Goal: Task Accomplishment & Management: Manage account settings

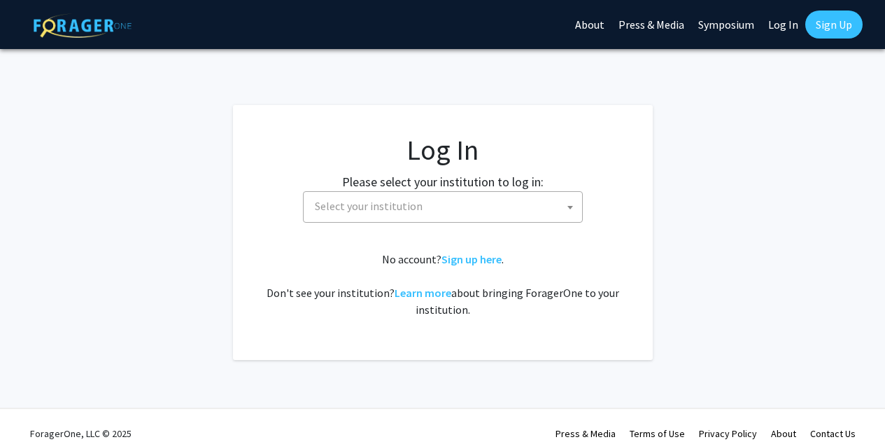
select select
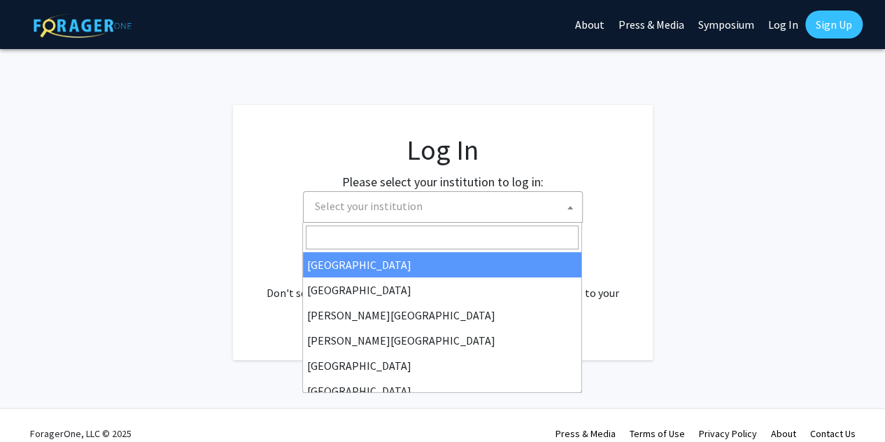
click at [439, 206] on span "Select your institution" at bounding box center [445, 206] width 273 height 29
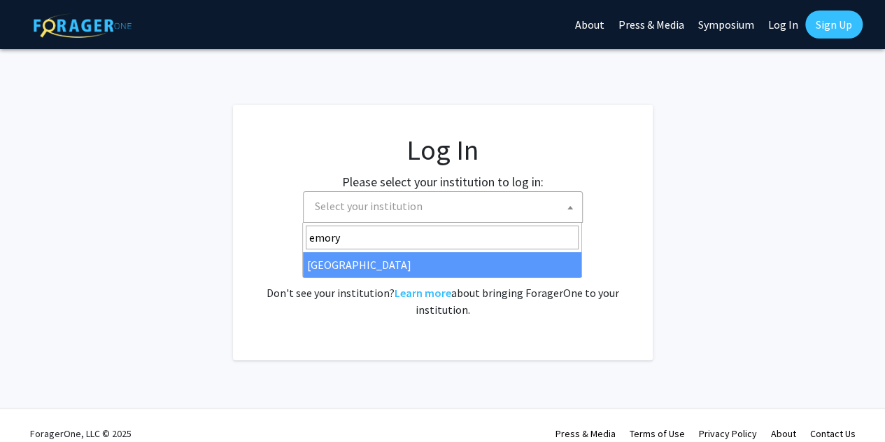
type input "emory"
select select "12"
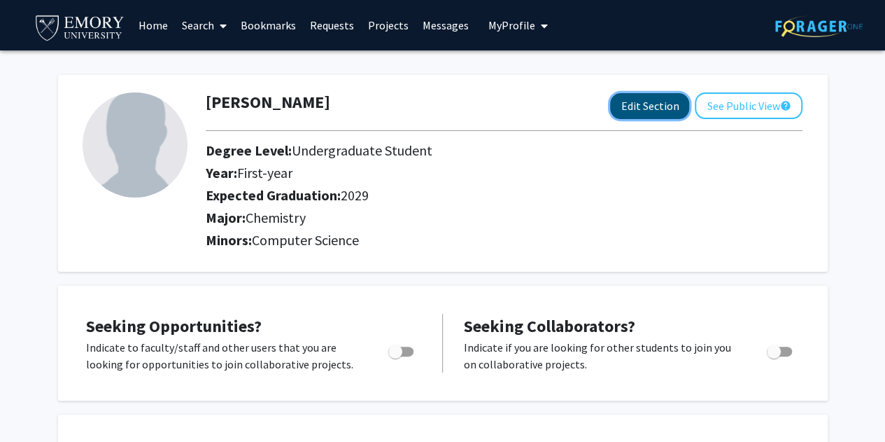
click at [659, 104] on button "Edit Section" at bounding box center [649, 106] width 79 height 26
select select "first-year"
select select "2029"
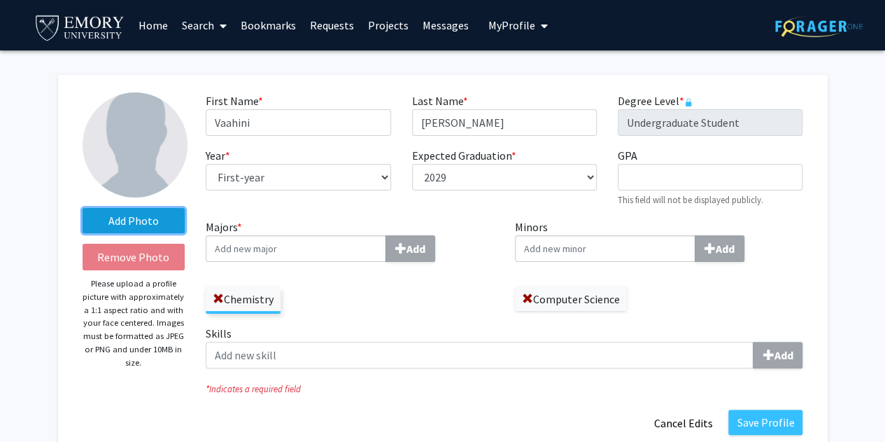
click at [150, 215] on label "Add Photo" at bounding box center [134, 220] width 103 height 25
click at [0, 0] on input "Add Photo" at bounding box center [0, 0] width 0 height 0
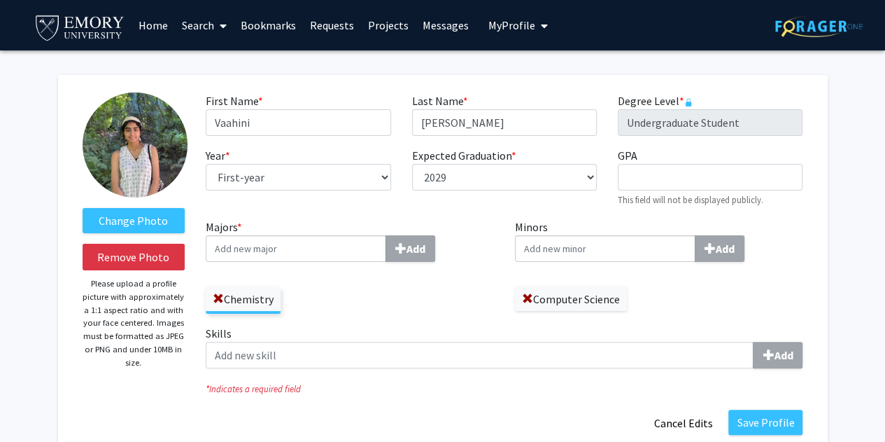
click at [141, 148] on img at bounding box center [135, 144] width 105 height 105
click at [364, 258] on input "Majors * Add" at bounding box center [296, 248] width 181 height 27
click at [410, 276] on div "Chemistry" at bounding box center [350, 293] width 288 height 41
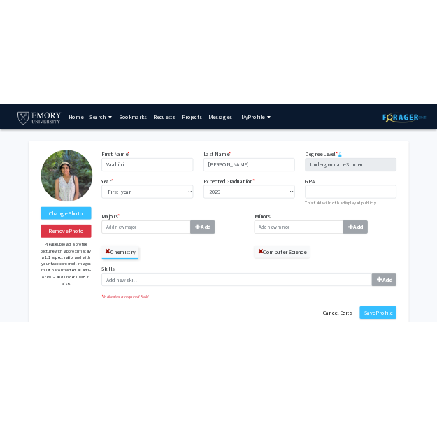
scroll to position [178, 0]
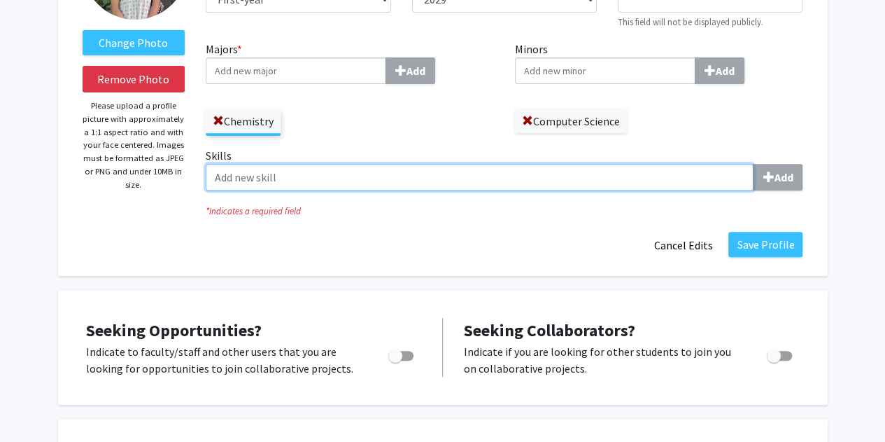
click at [623, 178] on input "Skills Add" at bounding box center [480, 177] width 548 height 27
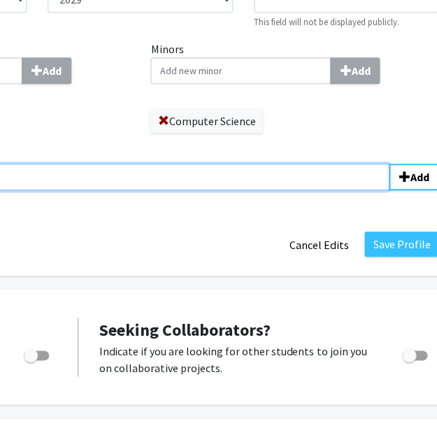
scroll to position [178, 402]
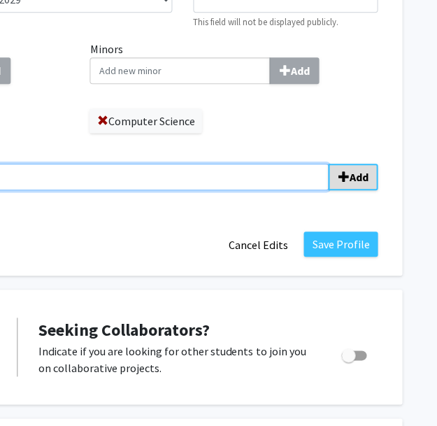
type input "Python"
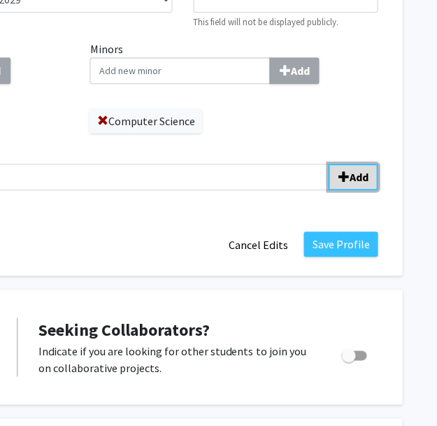
click at [362, 187] on button "Add" at bounding box center [353, 177] width 50 height 27
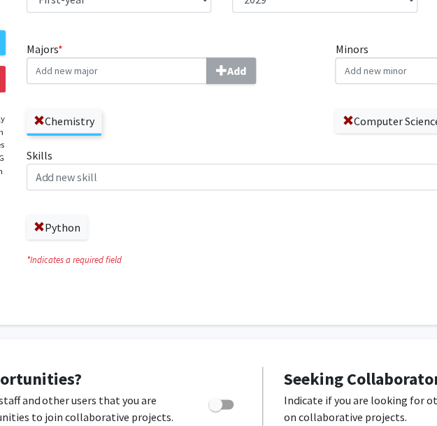
scroll to position [178, 157]
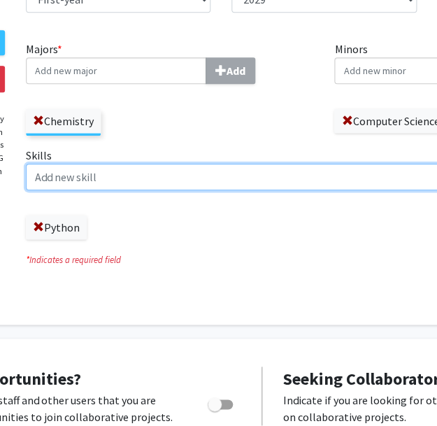
click at [136, 171] on input "Skills Add" at bounding box center [300, 177] width 548 height 27
type input "P"
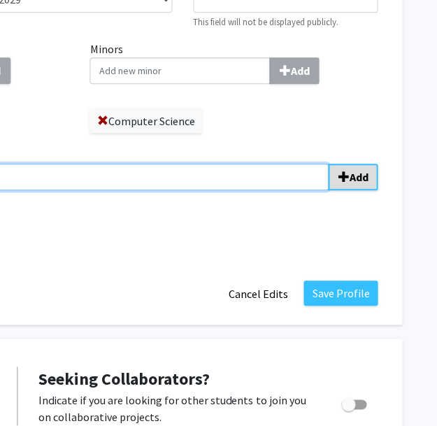
type input "Plasmid Cloning"
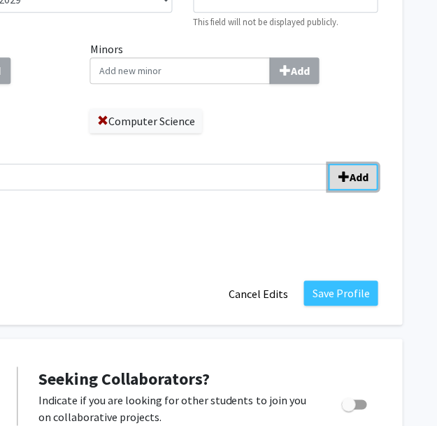
click at [362, 181] on b "Add" at bounding box center [358, 177] width 19 height 14
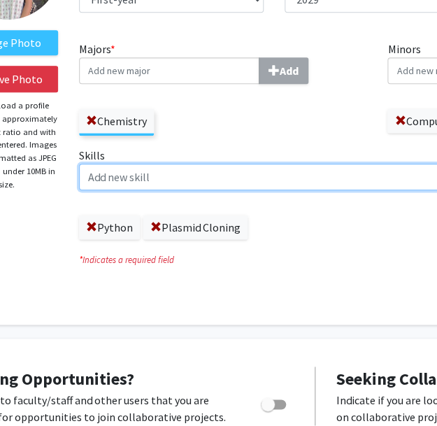
scroll to position [178, 105]
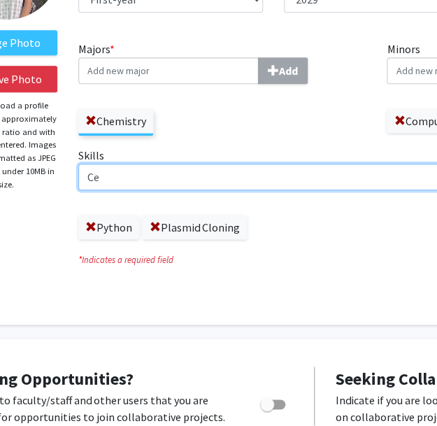
type input "C"
type input "T"
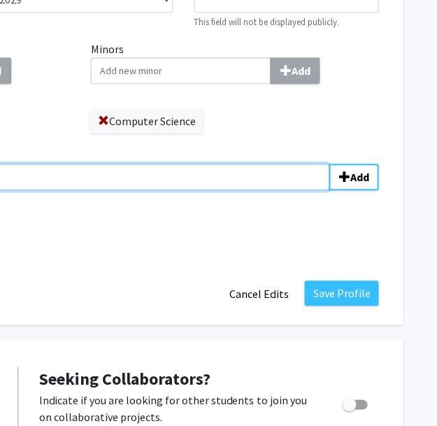
scroll to position [178, 402]
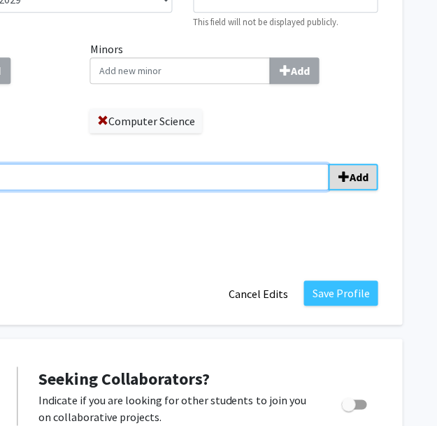
type input "Mammalian Cell Transfection"
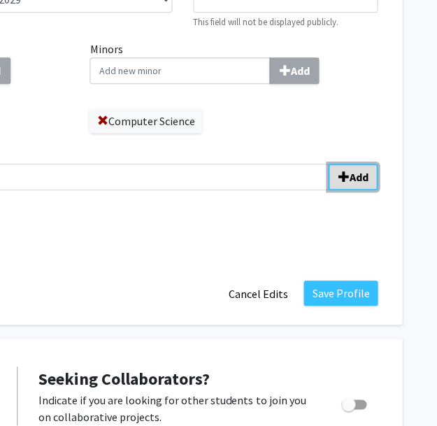
click at [358, 178] on b "Add" at bounding box center [358, 177] width 19 height 14
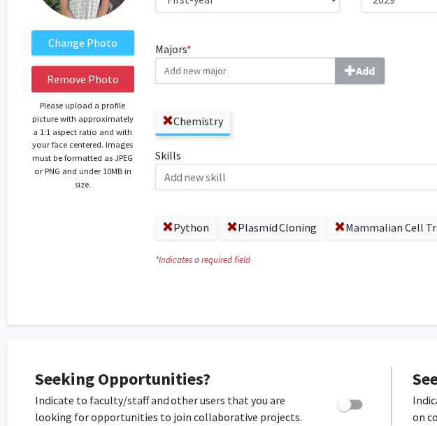
scroll to position [178, 29]
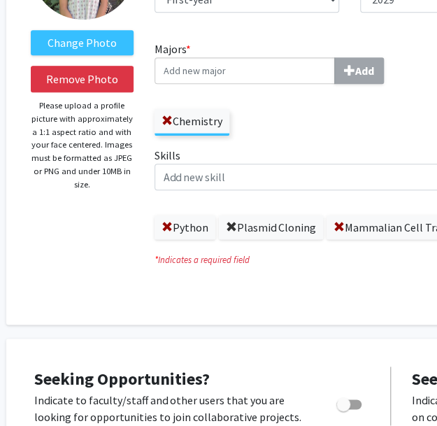
click at [232, 225] on span at bounding box center [231, 227] width 11 height 11
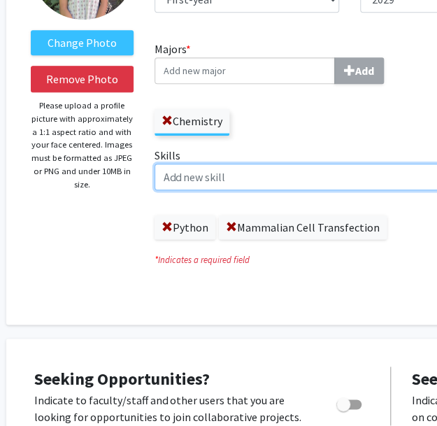
click at [242, 185] on input "Skills Add" at bounding box center [429, 177] width 548 height 27
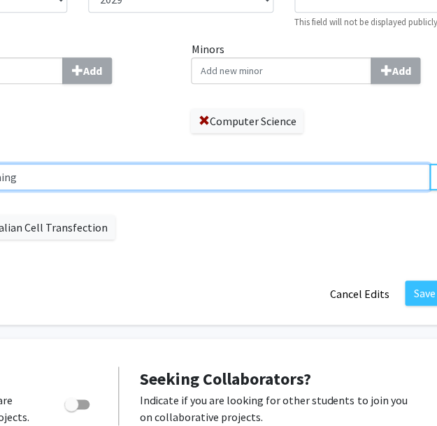
scroll to position [178, 344]
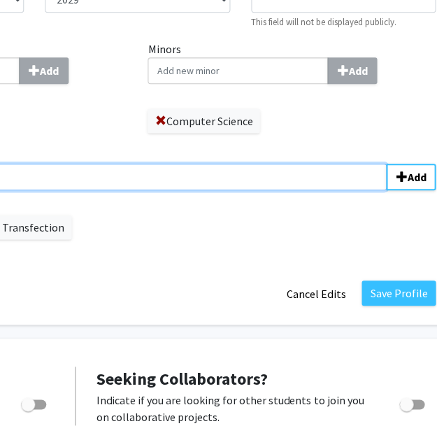
type input "Bacterial Plasmid Cloning"
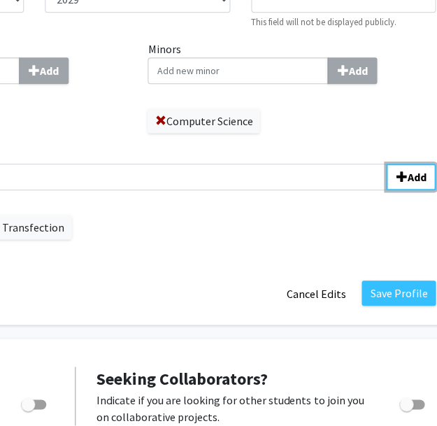
click at [425, 188] on button "Add" at bounding box center [411, 177] width 50 height 27
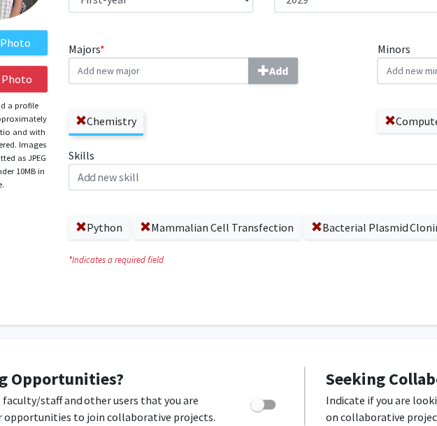
scroll to position [178, 112]
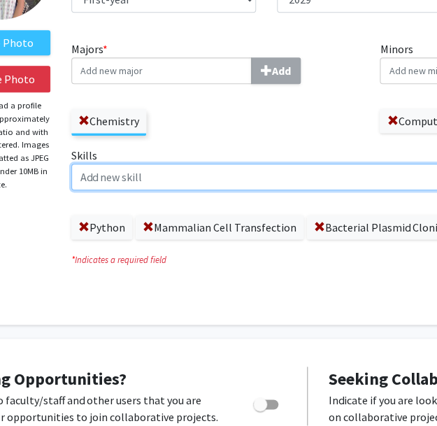
click at [150, 181] on input "Skills Add" at bounding box center [345, 177] width 548 height 27
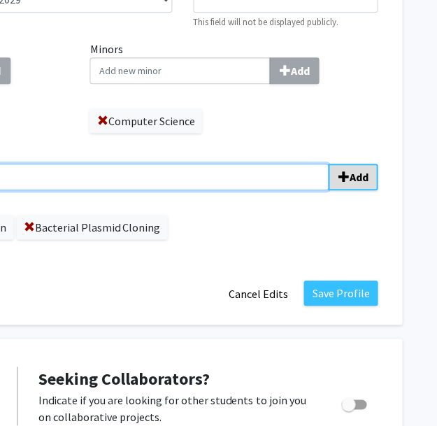
type input "[MEDICAL_DATA]"
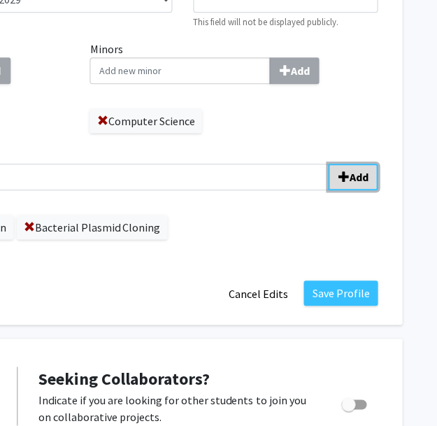
click at [353, 178] on b "Add" at bounding box center [358, 177] width 19 height 14
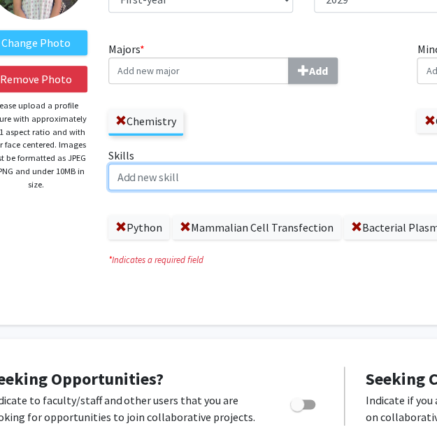
click at [239, 170] on input "Skills Add" at bounding box center [382, 177] width 548 height 27
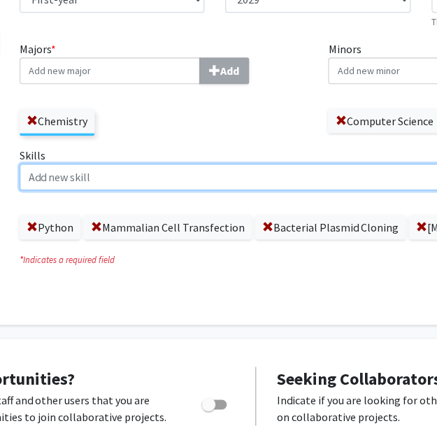
scroll to position [178, 163]
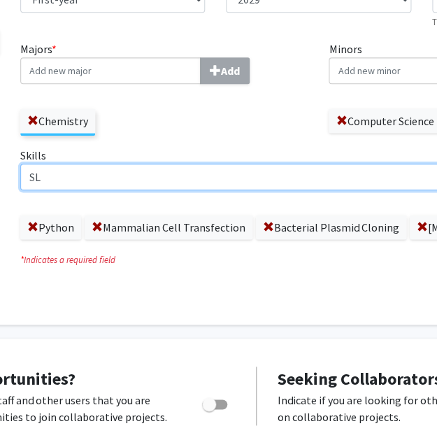
type input "S"
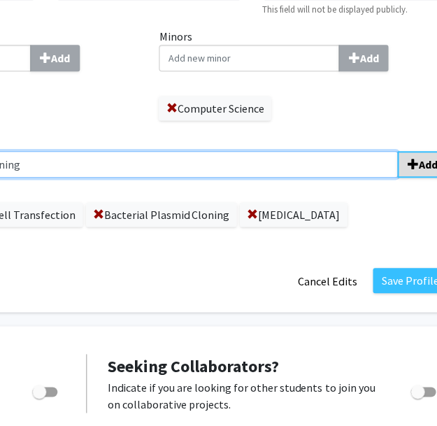
scroll to position [190, 336]
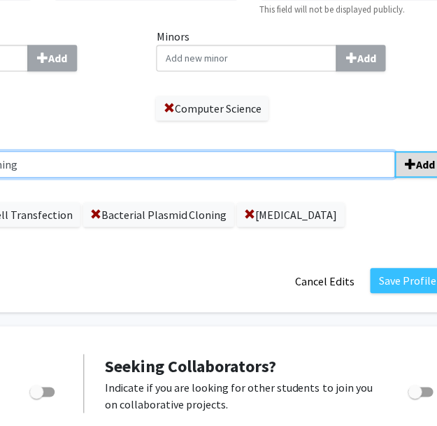
type input "BSL-1 & BSL-2 Lab Safety Training"
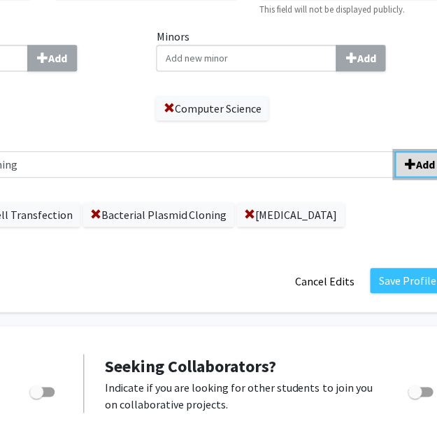
click at [411, 162] on span "submit" at bounding box center [409, 164] width 11 height 11
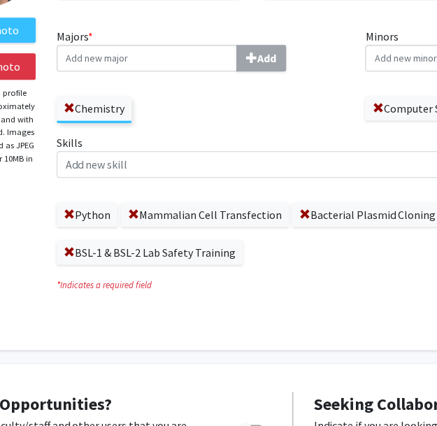
scroll to position [190, 127]
click at [154, 185] on div "Skills Add Python Mammalian Cell Transfection Bacterial Plasmid Cloning [MEDICA…" at bounding box center [354, 199] width 597 height 130
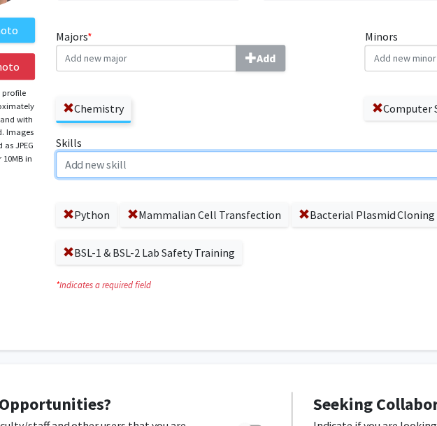
click at [126, 166] on input "Skills Add" at bounding box center [330, 164] width 548 height 27
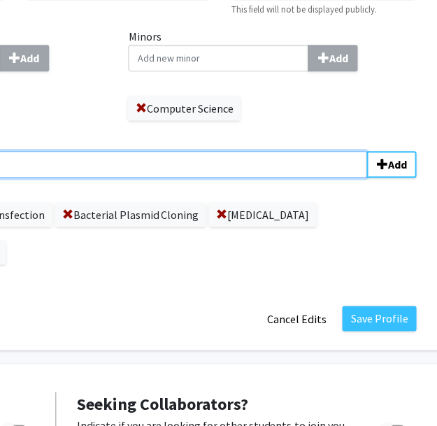
scroll to position [190, 402]
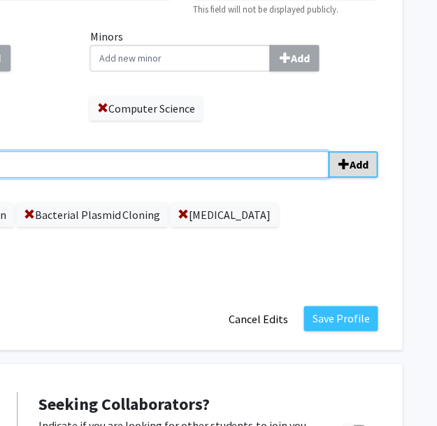
type input "Microsoft Office Tools"
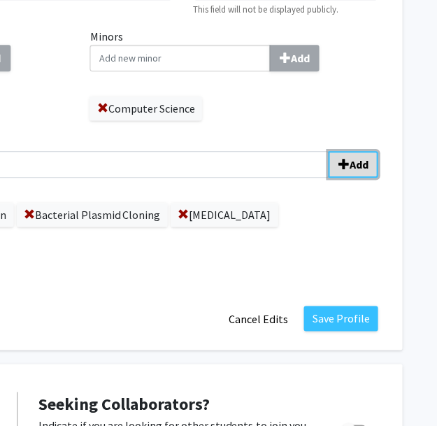
click at [355, 163] on b "Add" at bounding box center [358, 164] width 19 height 14
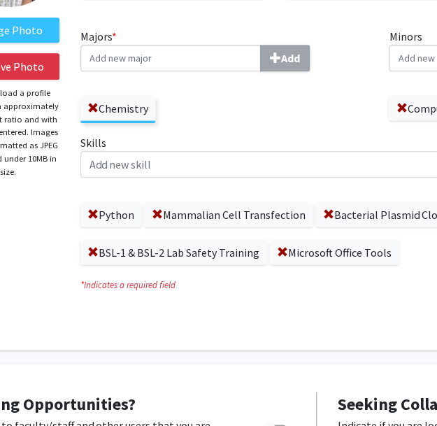
scroll to position [190, 104]
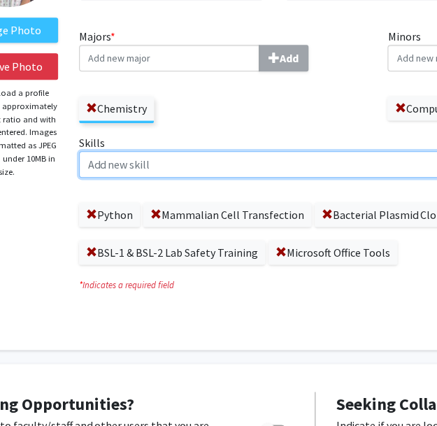
click at [141, 177] on input "Skills Add" at bounding box center [353, 164] width 548 height 27
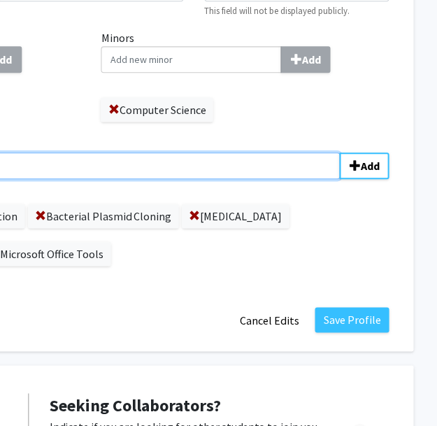
scroll to position [189, 402]
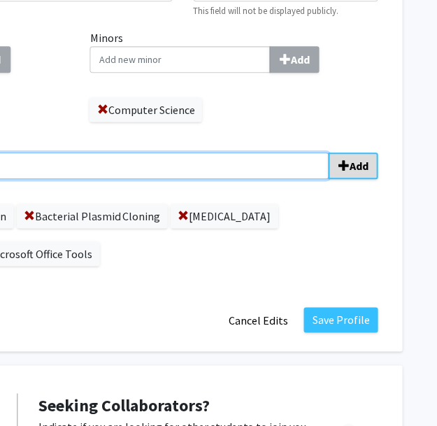
type input "Pandas Library"
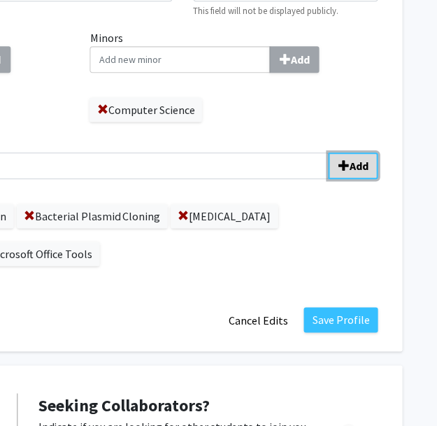
click at [351, 167] on b "Add" at bounding box center [358, 166] width 19 height 14
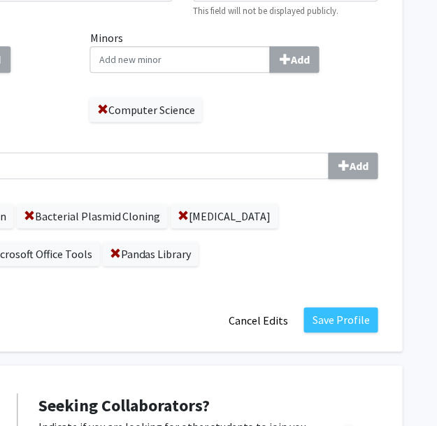
scroll to position [189, 142]
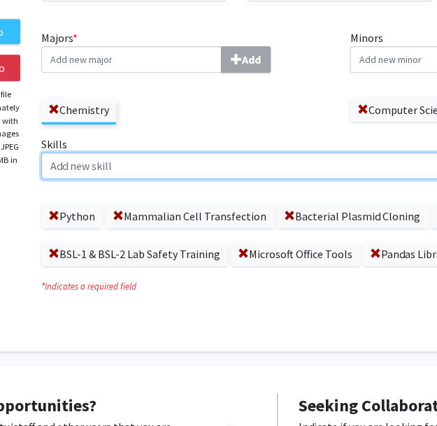
click at [146, 167] on input "Skills Add" at bounding box center [315, 166] width 548 height 27
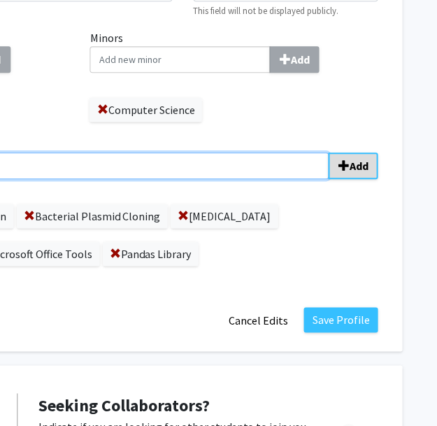
type input "Matplotlib Library"
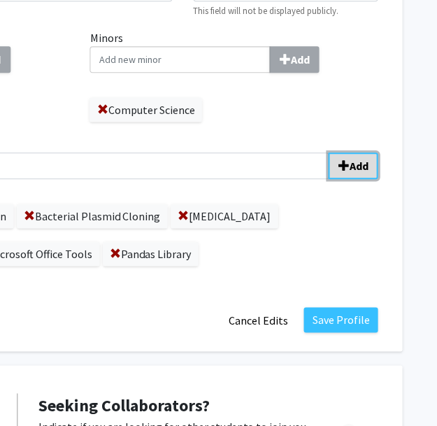
click at [362, 155] on button "Add" at bounding box center [353, 166] width 50 height 27
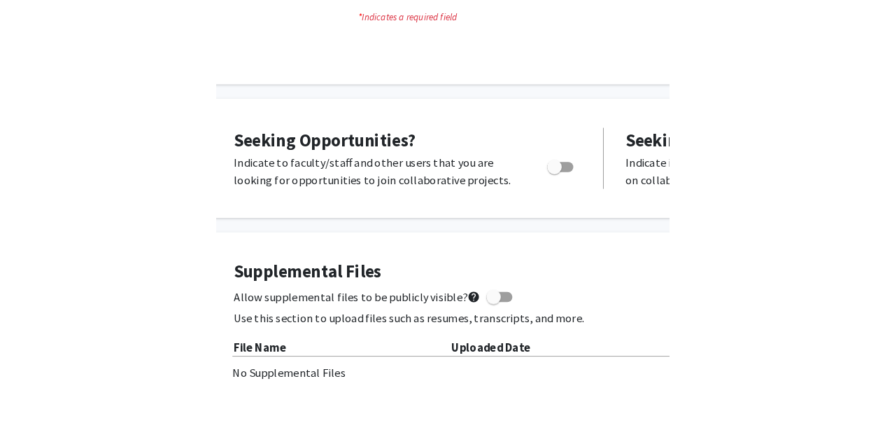
scroll to position [459, 0]
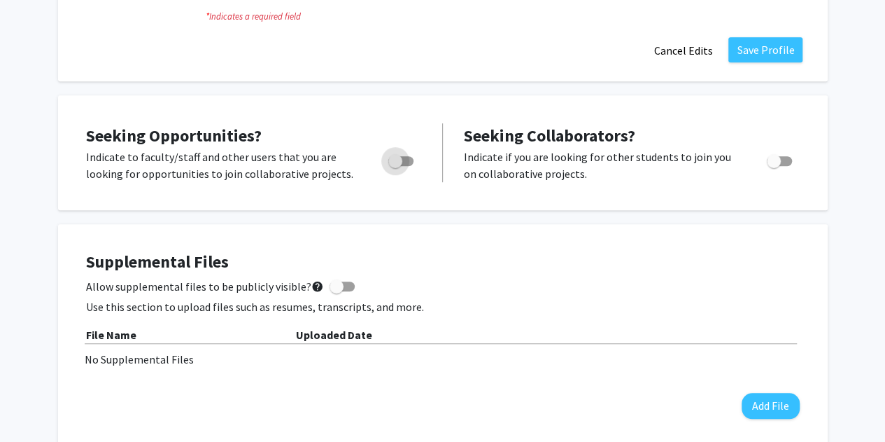
click at [407, 157] on span "Toggle" at bounding box center [400, 161] width 25 height 10
click at [395, 166] on input "Are you actively seeking opportunities?" at bounding box center [395, 166] width 1 height 1
checkbox input "true"
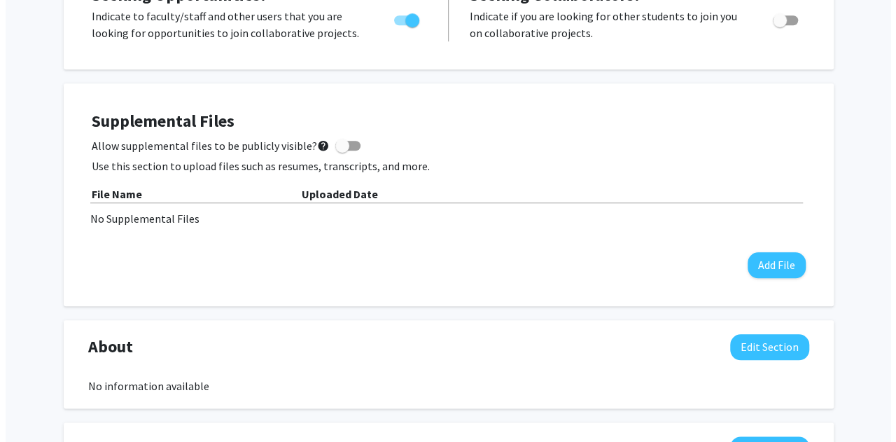
scroll to position [599, 0]
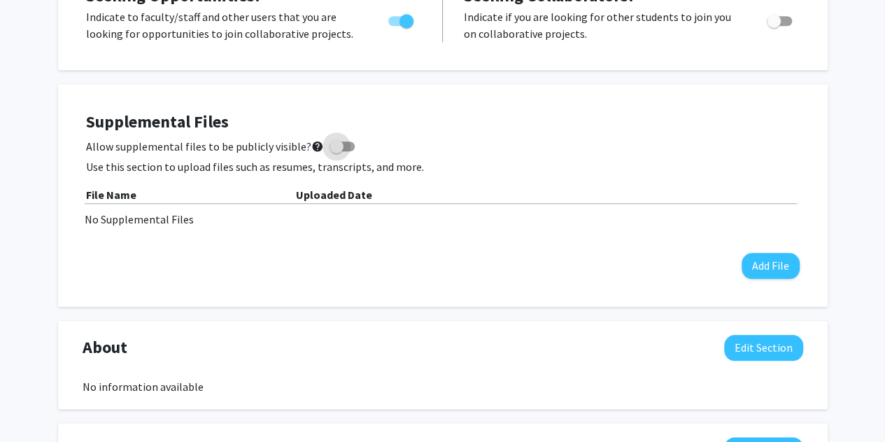
click at [344, 148] on span at bounding box center [342, 146] width 25 height 10
click at [337, 151] on input "Allow supplemental files to be publicly visible? help" at bounding box center [336, 151] width 1 height 1
checkbox input "true"
click at [792, 266] on button "Add File" at bounding box center [771, 266] width 58 height 26
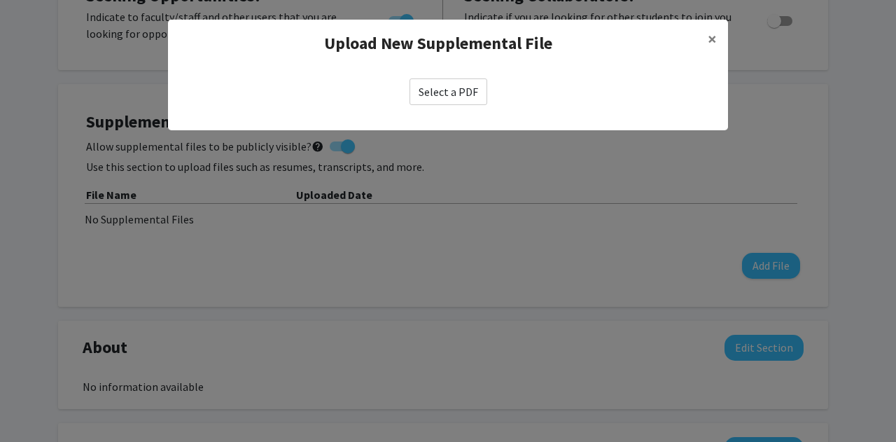
click at [470, 92] on label "Select a PDF" at bounding box center [448, 91] width 78 height 27
click at [0, 0] on input "Select a PDF" at bounding box center [0, 0] width 0 height 0
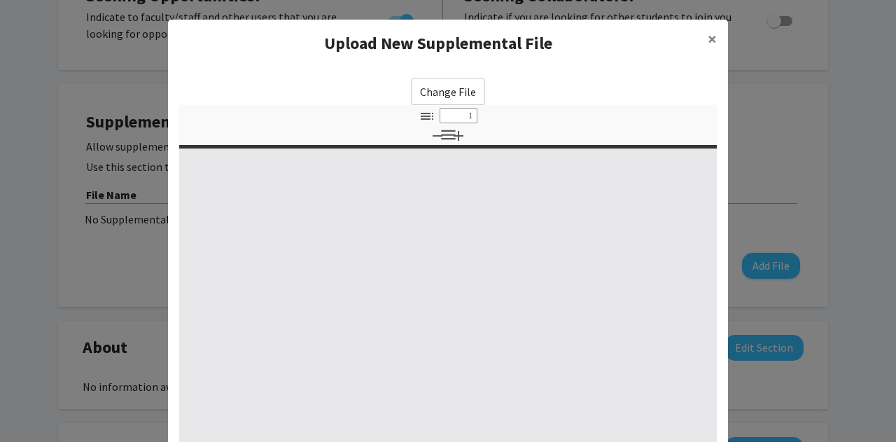
select select "custom"
type input "0"
select select "custom"
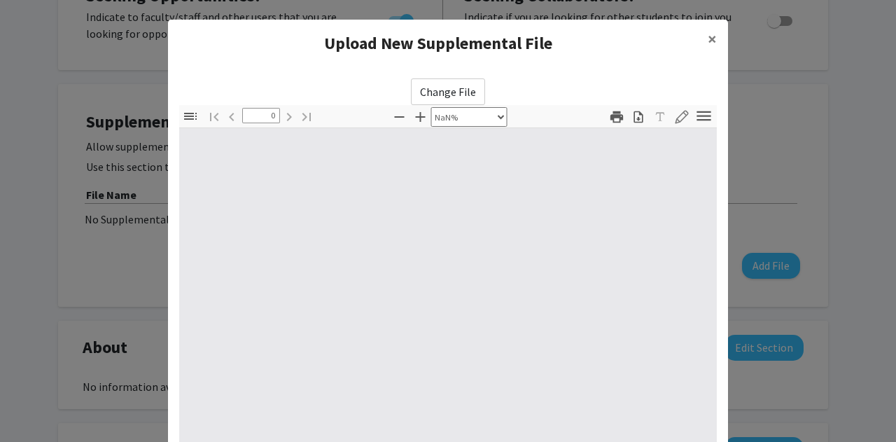
type input "1"
select select "auto"
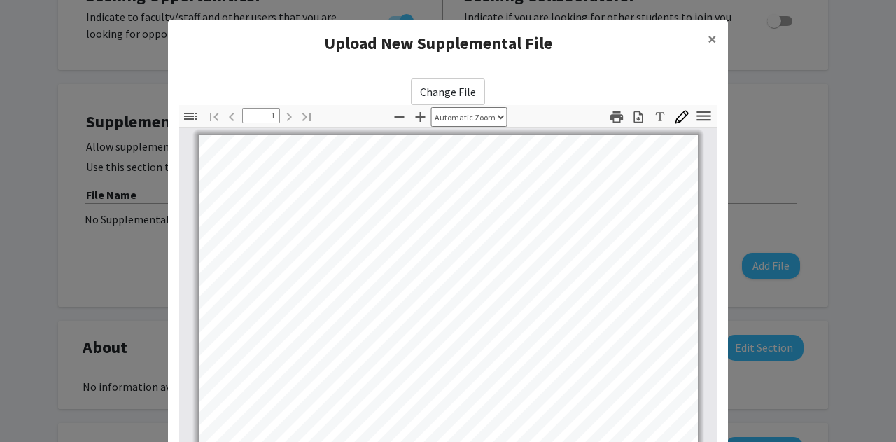
scroll to position [262, 0]
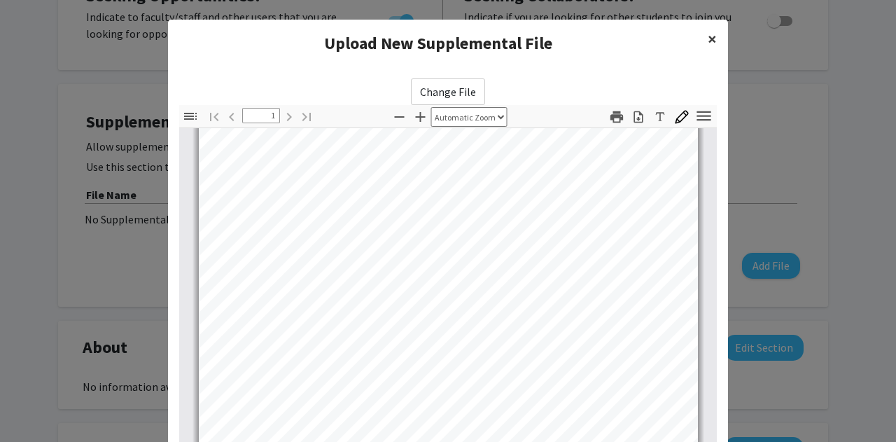
click at [707, 32] on span "×" at bounding box center [711, 39] width 9 height 22
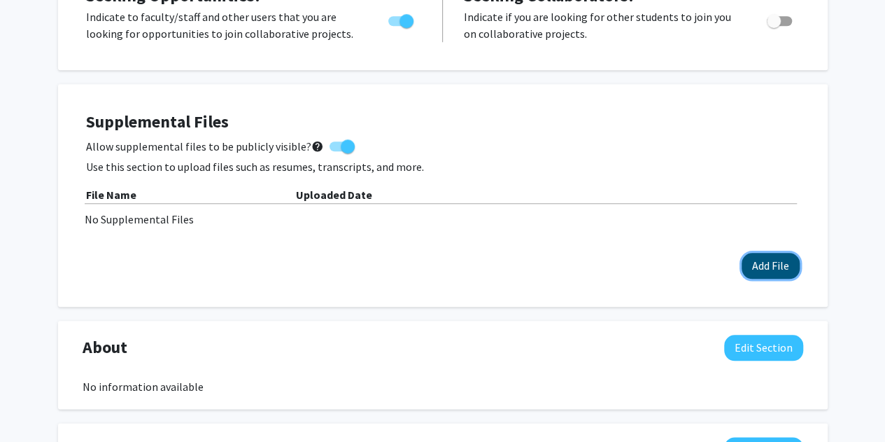
click at [758, 272] on button "Add File" at bounding box center [771, 266] width 58 height 26
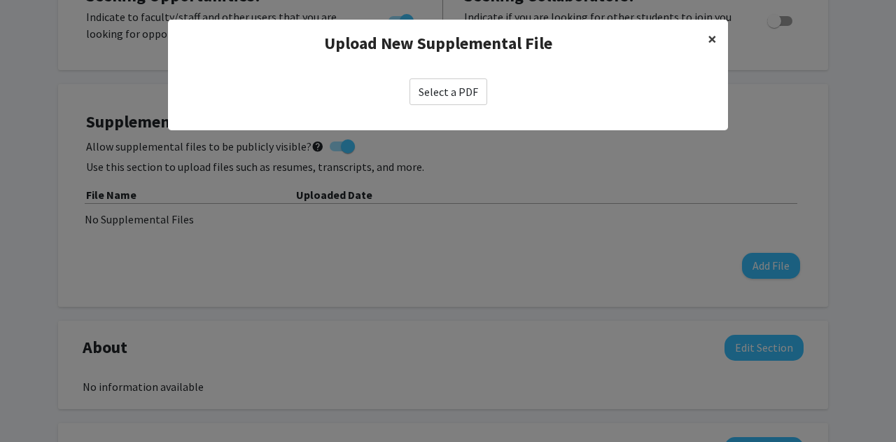
click at [714, 36] on span "×" at bounding box center [711, 39] width 9 height 22
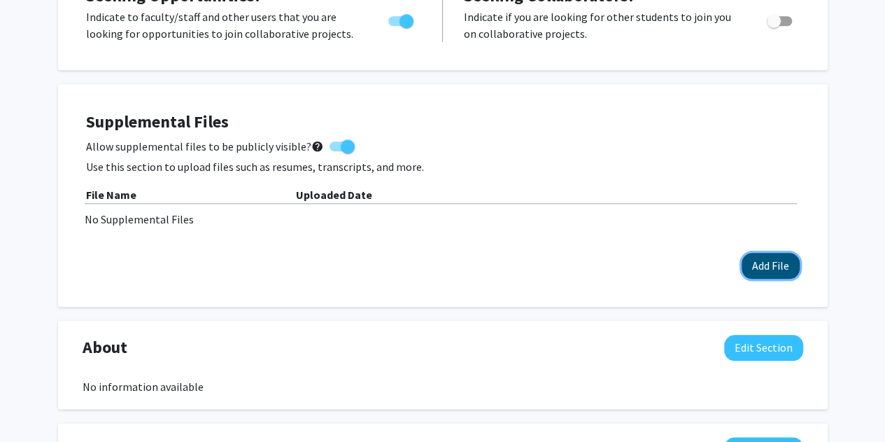
click at [771, 260] on button "Add File" at bounding box center [771, 266] width 58 height 26
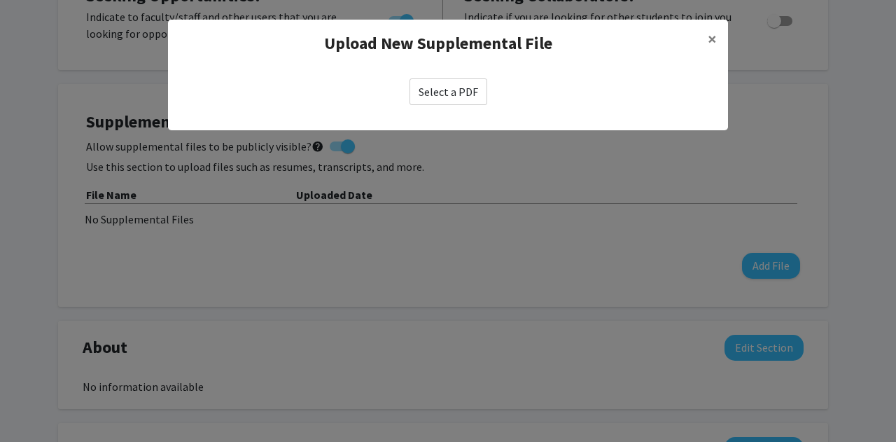
click at [442, 97] on label "Select a PDF" at bounding box center [448, 91] width 78 height 27
click at [0, 0] on input "Select a PDF" at bounding box center [0, 0] width 0 height 0
select select "custom"
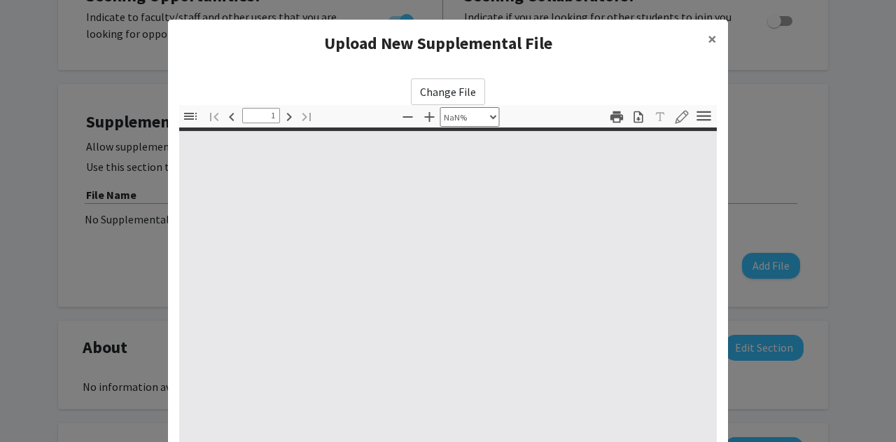
type input "0"
select select "custom"
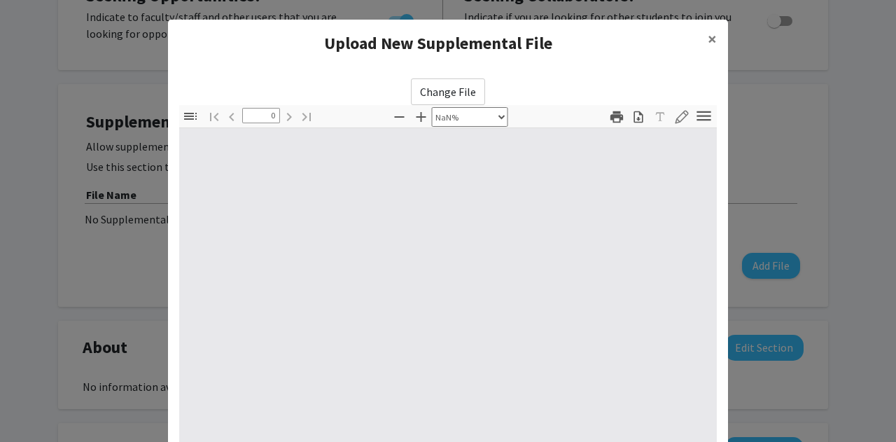
type input "1"
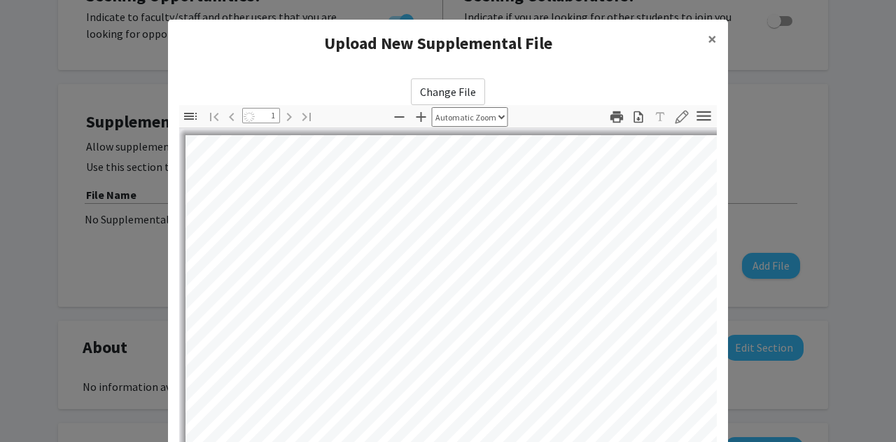
select select "auto"
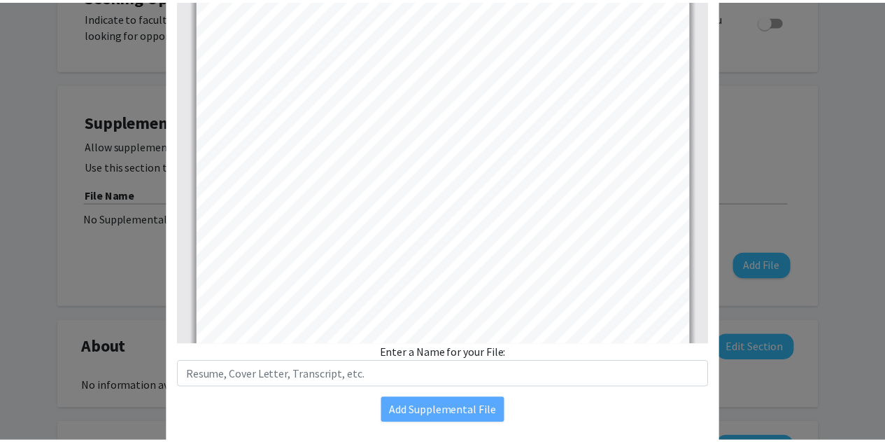
scroll to position [220, 0]
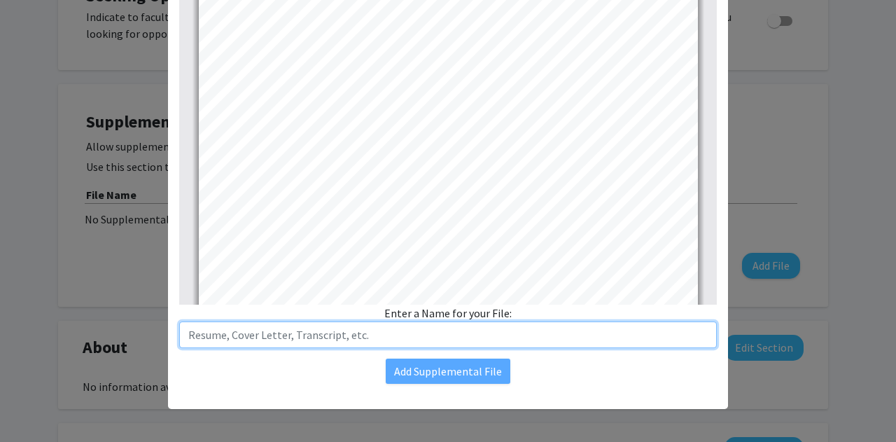
click at [453, 330] on input "text" at bounding box center [447, 334] width 537 height 27
type input "Resume"
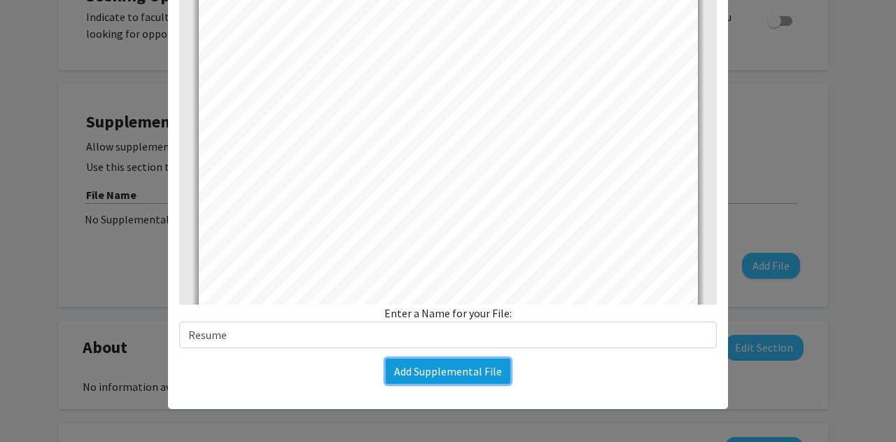
click at [421, 369] on button "Add Supplemental File" at bounding box center [448, 370] width 125 height 25
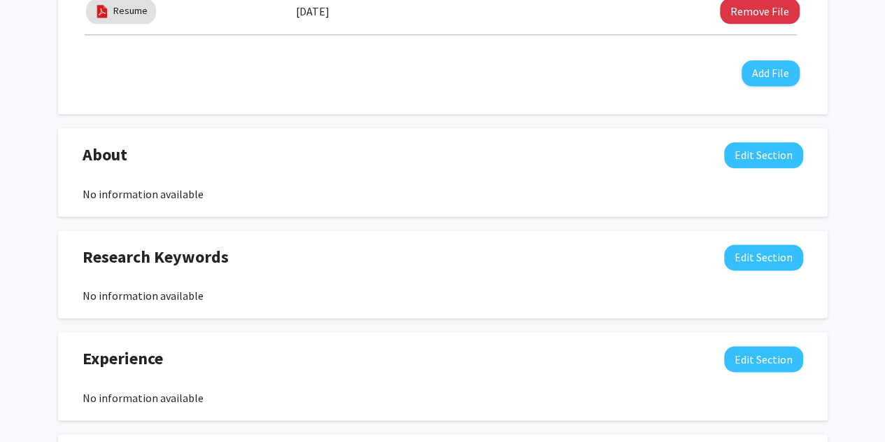
scroll to position [824, 0]
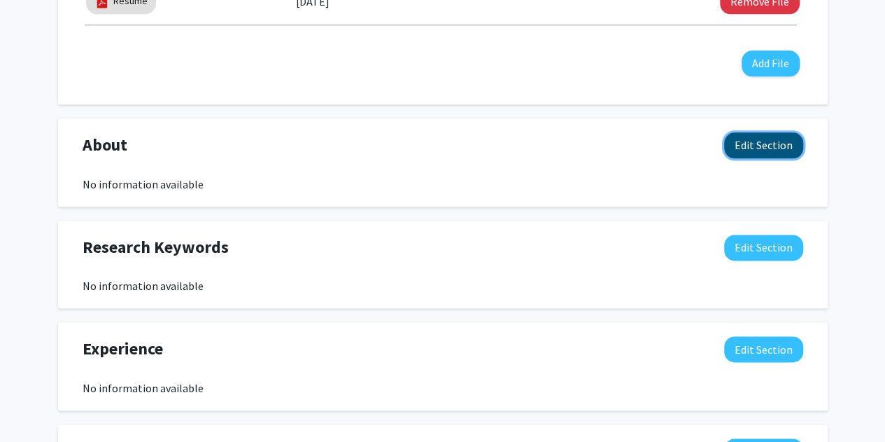
click at [773, 137] on button "Edit Section" at bounding box center [763, 145] width 79 height 26
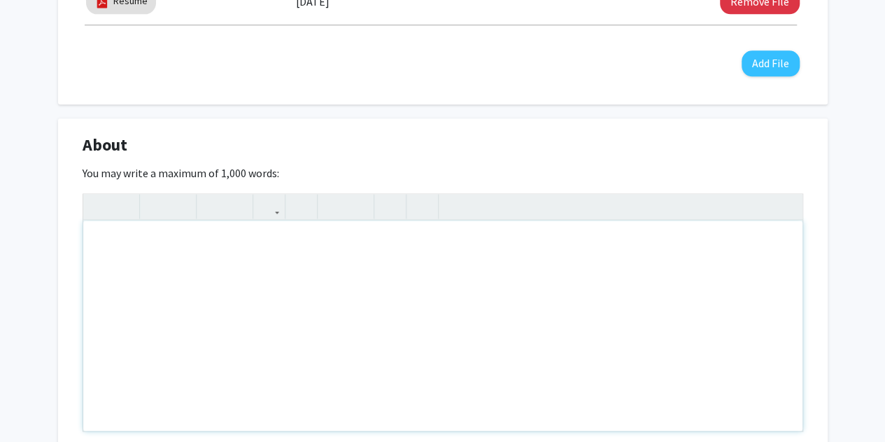
click at [350, 302] on div "Note to users with screen readers: Please deactivate our accessibility plugin f…" at bounding box center [442, 325] width 719 height 210
paste div "Note to users with screen readers: Please deactivate our accessibility plugin f…"
type textarea "<p>Hi! I am a freshman at [GEOGRAPHIC_DATA] and former Research Intern at [PERS…"
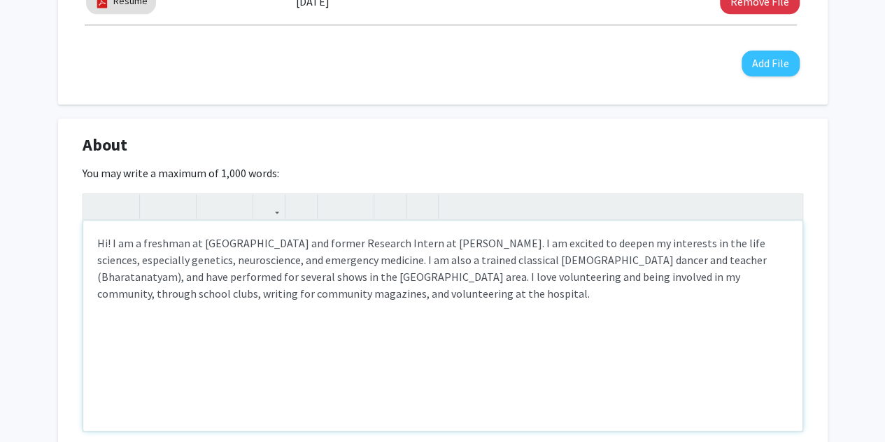
click at [423, 244] on p "Hi! I am a freshman at [GEOGRAPHIC_DATA] and former Research Intern at [PERSON_…" at bounding box center [442, 267] width 691 height 67
click at [493, 246] on p "Hi! I am a freshman at [GEOGRAPHIC_DATA] and former Research Intern at the [PER…" at bounding box center [442, 267] width 691 height 67
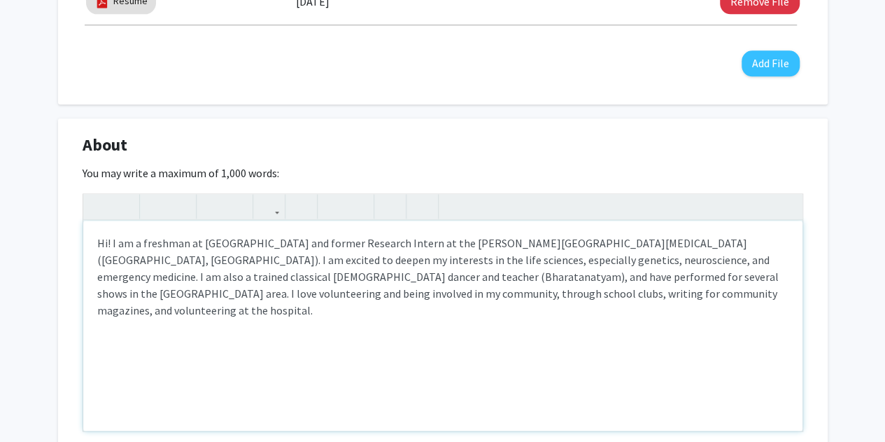
click at [508, 258] on p "Hi! I am a freshman at [GEOGRAPHIC_DATA] and former Research Intern at the [PER…" at bounding box center [442, 276] width 691 height 84
click at [518, 281] on p "Hi! I am a freshman at [GEOGRAPHIC_DATA] and former Research Intern at the [PER…" at bounding box center [442, 276] width 691 height 84
click at [526, 297] on p "Hi! I am a freshman at [GEOGRAPHIC_DATA] and former Research Intern at the [PER…" at bounding box center [442, 276] width 691 height 84
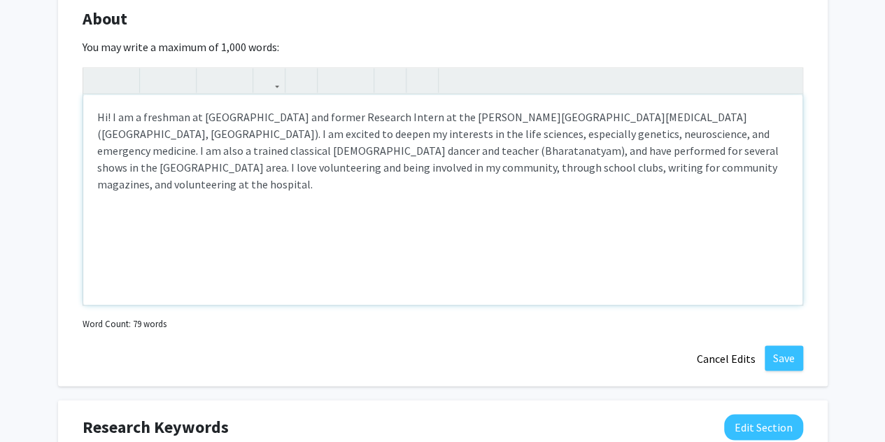
scroll to position [949, 0]
click at [651, 118] on p "Hi! I am a freshman at [GEOGRAPHIC_DATA] and former Research Intern at the [PER…" at bounding box center [442, 152] width 691 height 84
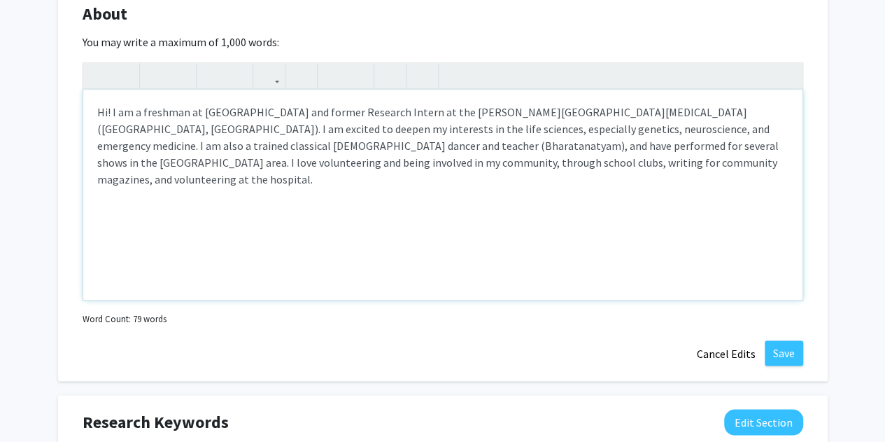
scroll to position [957, 0]
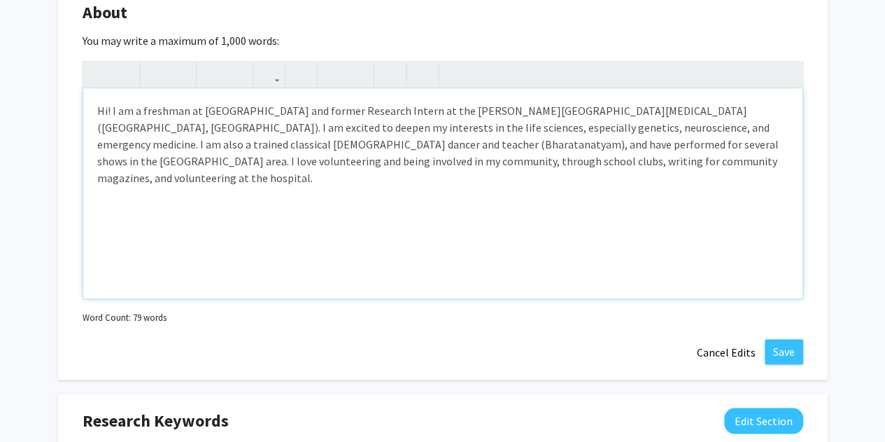
click at [510, 127] on p "Hi! I am a freshman at [GEOGRAPHIC_DATA] and former Research Intern at the [PER…" at bounding box center [442, 144] width 691 height 84
click at [855, 253] on div "Change Photo Remove Photo Please upload a profile picture with approximately a …" at bounding box center [442, 14] width 885 height 1840
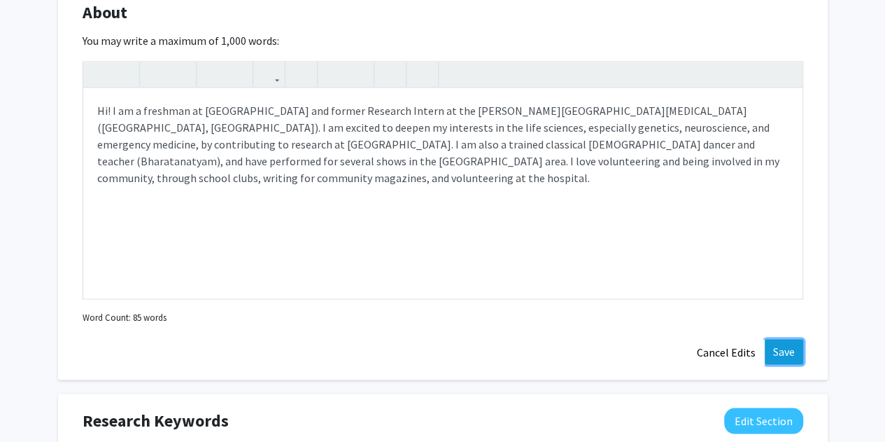
click at [792, 340] on button "Save" at bounding box center [784, 351] width 38 height 25
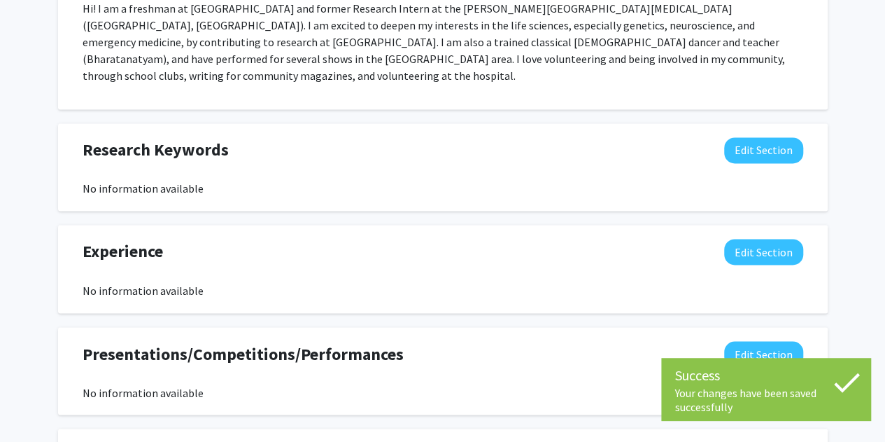
scroll to position [1001, 0]
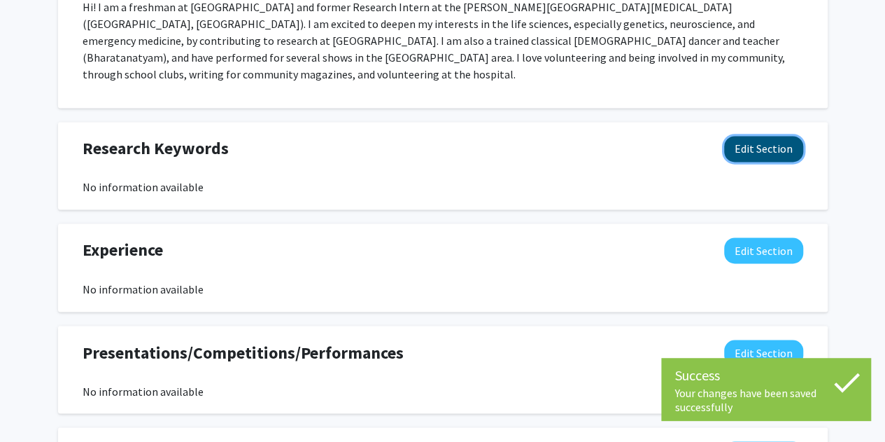
click at [749, 138] on button "Edit Section" at bounding box center [763, 149] width 79 height 26
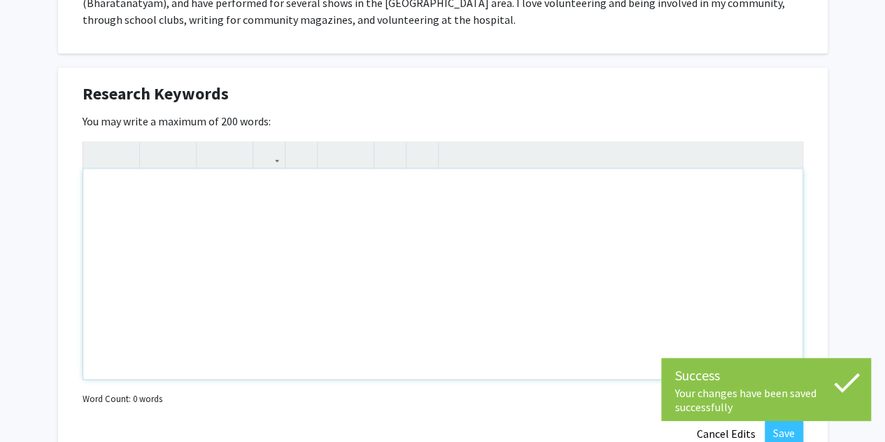
scroll to position [1054, 0]
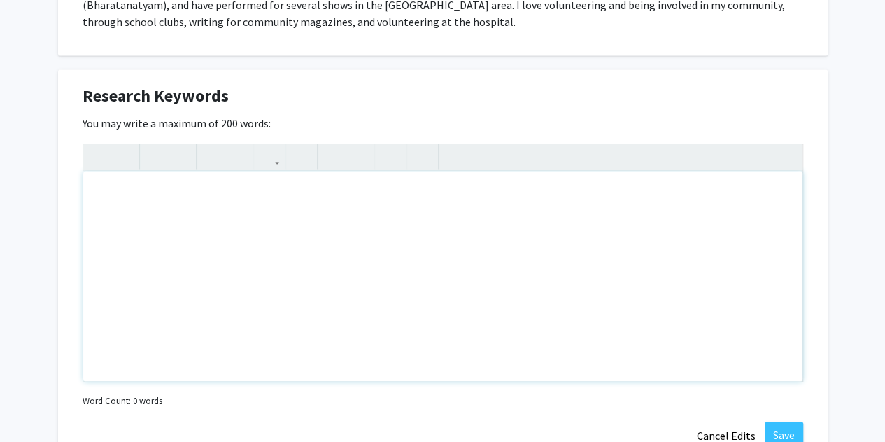
click at [613, 245] on div "Note to users with screen readers: Please deactivate our accessibility plugin f…" at bounding box center [442, 276] width 719 height 210
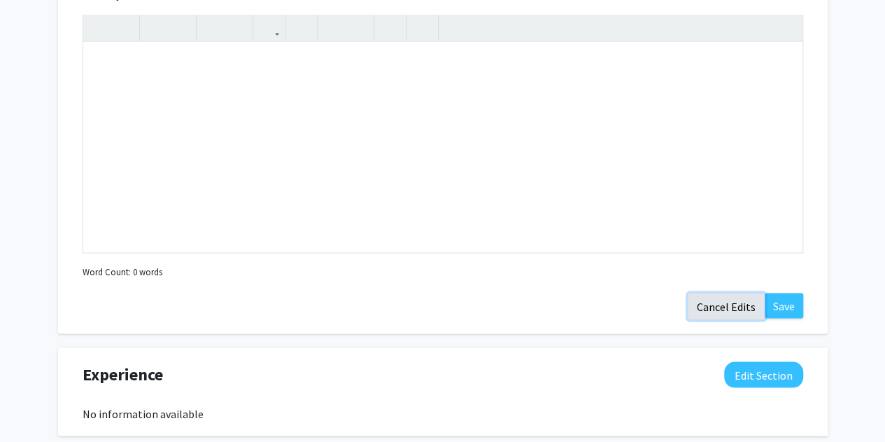
click at [710, 295] on button "Cancel Edits" at bounding box center [726, 305] width 77 height 27
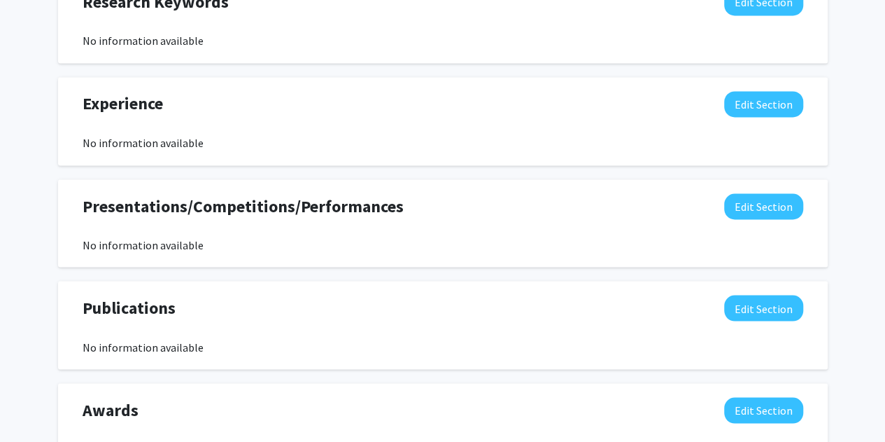
scroll to position [1147, 0]
click at [751, 97] on button "Edit Section" at bounding box center [763, 105] width 79 height 26
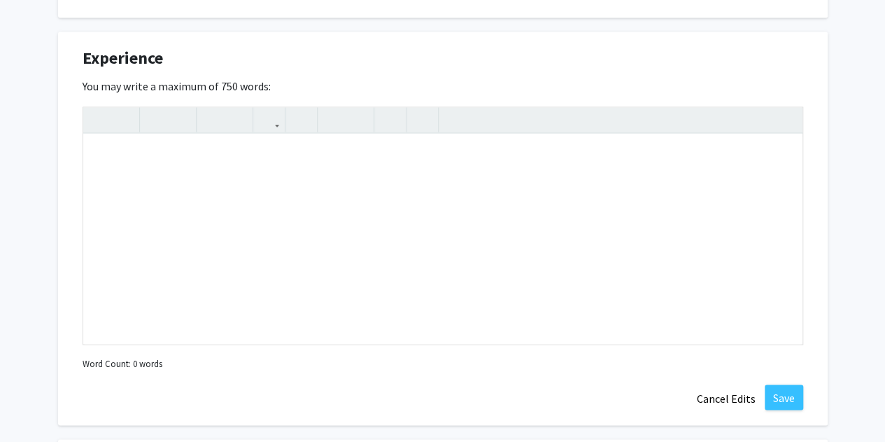
scroll to position [1195, 0]
click at [751, 105] on div at bounding box center [442, 118] width 719 height 26
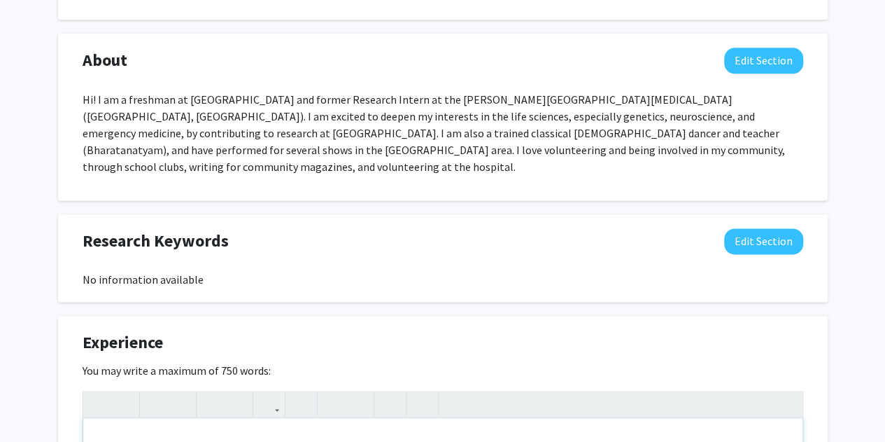
scroll to position [910, 0]
click at [782, 64] on button "Edit Section" at bounding box center [763, 60] width 79 height 26
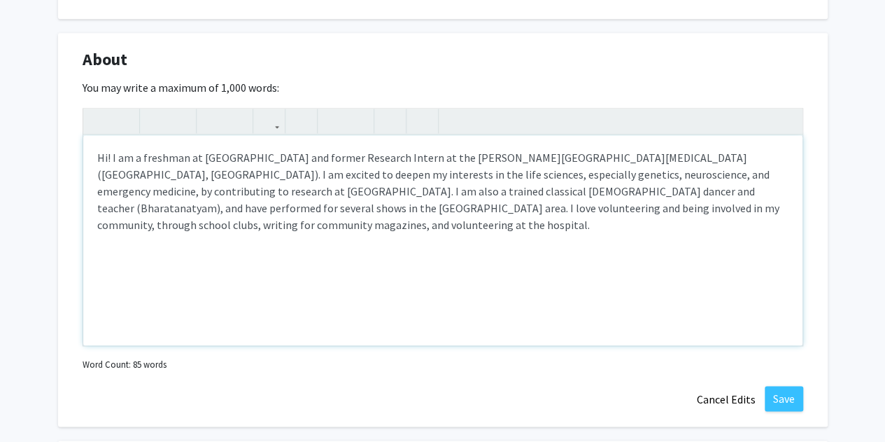
click at [602, 189] on p "Hi! I am a freshman at [GEOGRAPHIC_DATA] and former Research Intern at the [PER…" at bounding box center [442, 191] width 691 height 84
type textarea "<p>Hi! I am a freshman at [GEOGRAPHIC_DATA] and former Research Intern at the […"
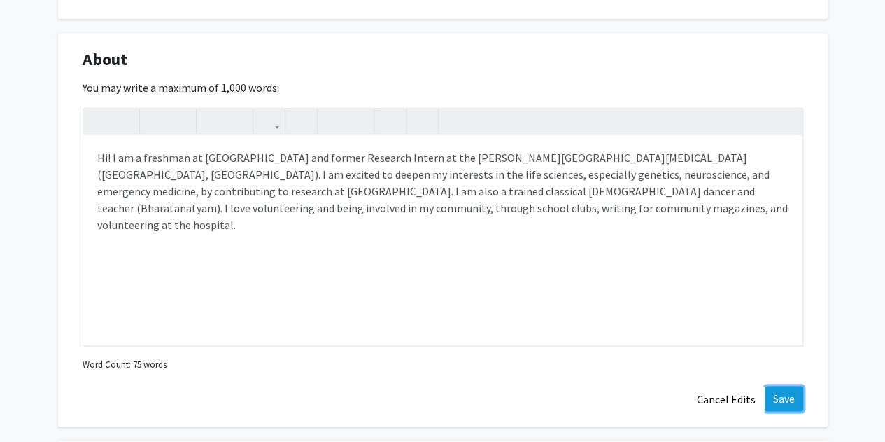
click at [770, 398] on button "Save" at bounding box center [784, 398] width 38 height 25
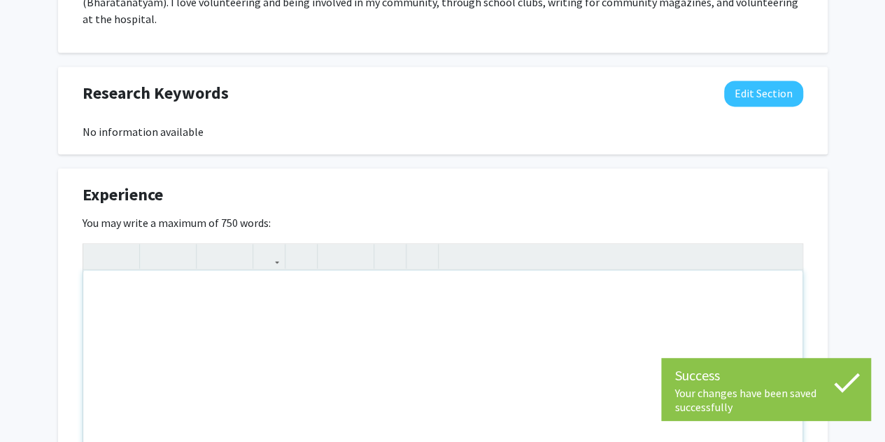
click at [472, 302] on div "Note to users with screen readers: Please deactivate our accessibility plugin f…" at bounding box center [442, 375] width 719 height 210
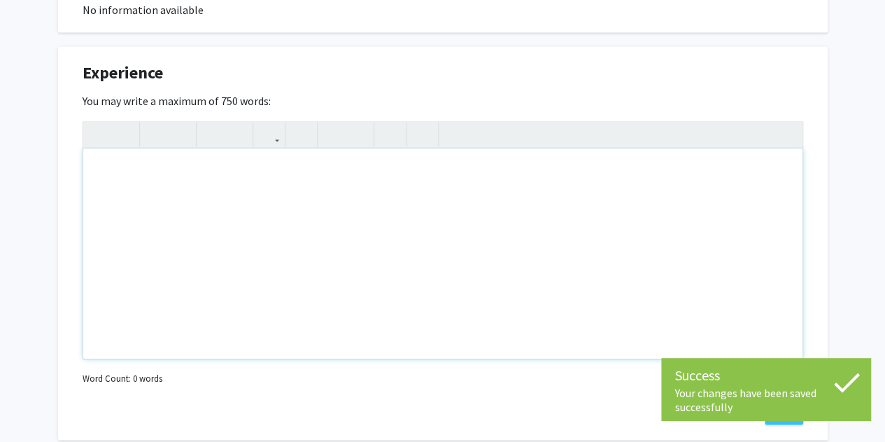
scroll to position [1179, 0]
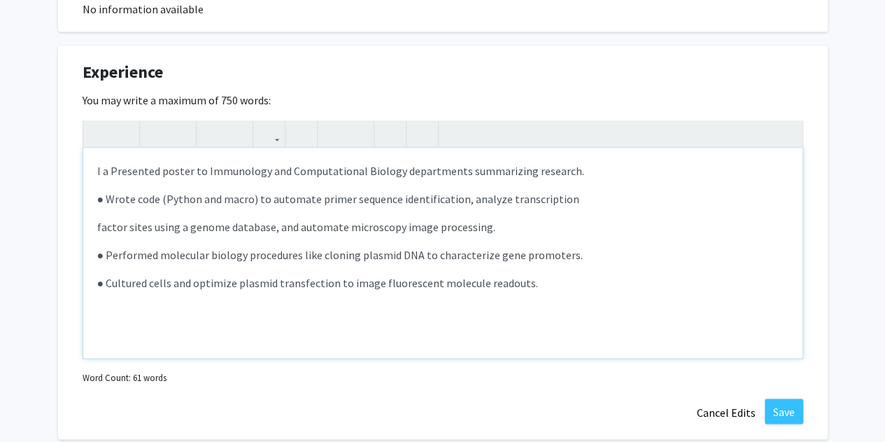
click at [94, 148] on div "I a Presented poster to Immunology and Computational Biology departments summar…" at bounding box center [442, 253] width 719 height 210
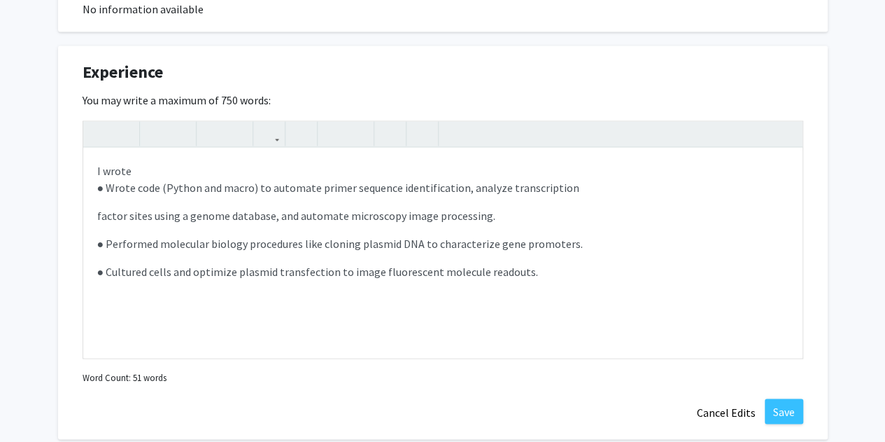
click at [67, 148] on div "Experience Edit Section You may write a maximum of 750 words: <span style="font…" at bounding box center [443, 241] width 770 height 393
click at [183, 155] on div "I wrote ● Wrote code (Python and macro) to automate primer sequence identificat…" at bounding box center [442, 253] width 719 height 210
type textarea "<span style="font-size: 1rem;">I worked at a&nbsp;<br></span><p><span style="fo…"
click at [719, 398] on button "Cancel Edits" at bounding box center [726, 411] width 77 height 27
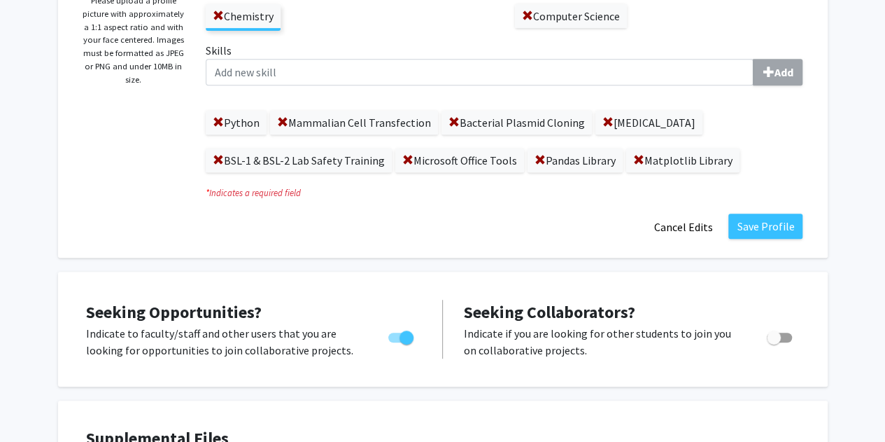
scroll to position [281, 0]
